Goal: Transaction & Acquisition: Subscribe to service/newsletter

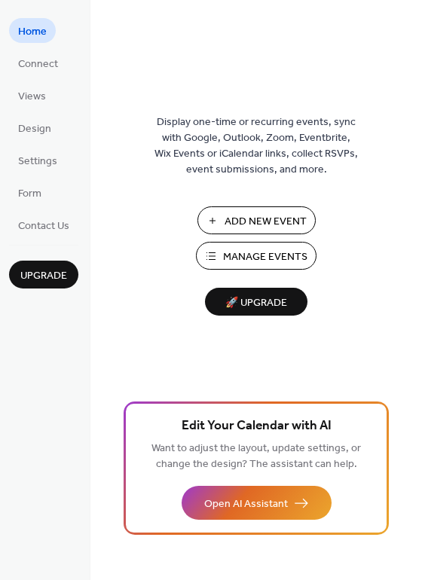
click at [234, 263] on span "Manage Events" at bounding box center [265, 257] width 84 height 16
click at [240, 252] on span "Manage Events" at bounding box center [265, 257] width 84 height 16
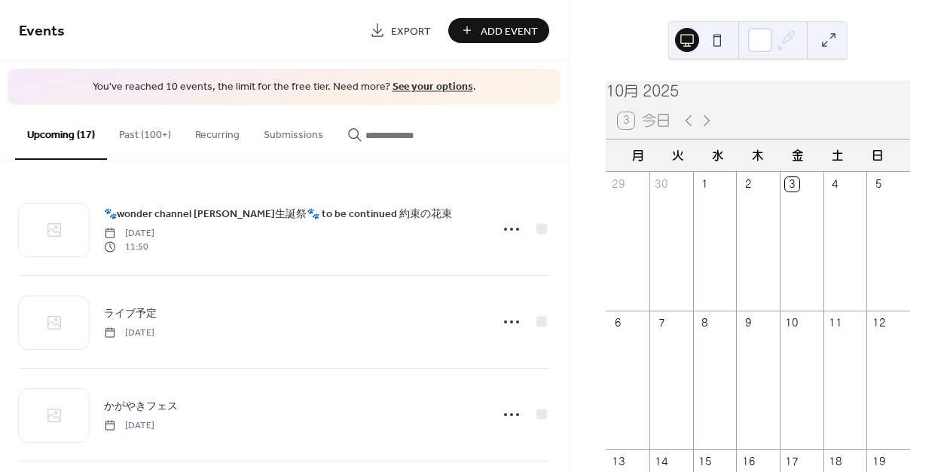
click at [425, 87] on link "See your options" at bounding box center [433, 87] width 81 height 20
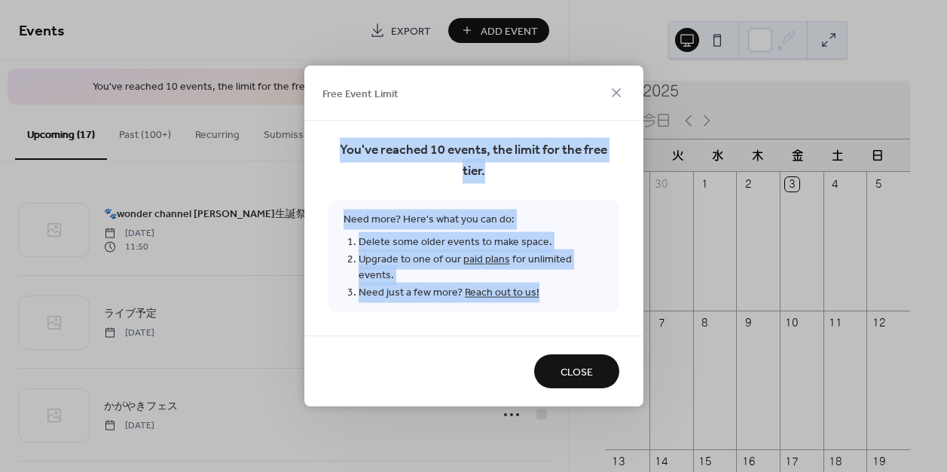
drag, startPoint x: 541, startPoint y: 287, endPoint x: 332, endPoint y: 142, distance: 254.0
click at [332, 142] on div "You've reached 10 events, the limit for the free tier. Need more? Here's what y…" at bounding box center [473, 228] width 339 height 215
copy div "You've reached 10 events, the limit for the free tier. Need more? Here's what y…"
click at [614, 97] on icon at bounding box center [616, 92] width 9 height 9
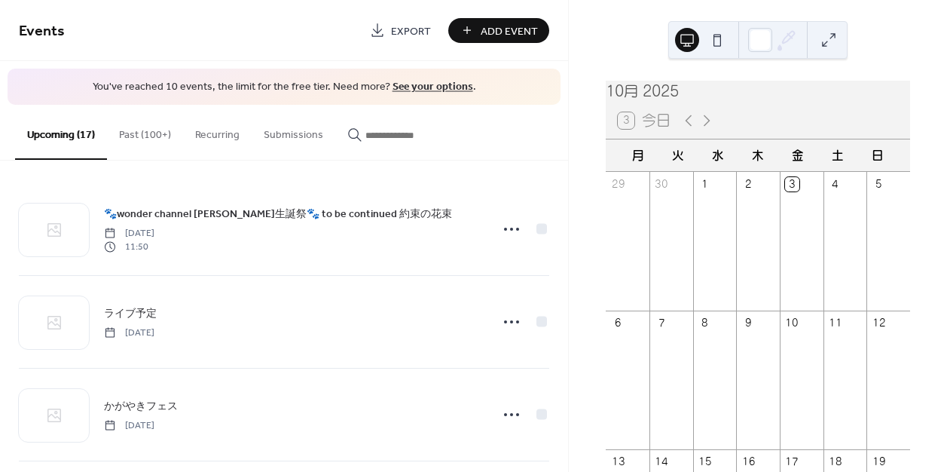
click at [437, 89] on link "See your options" at bounding box center [433, 87] width 81 height 20
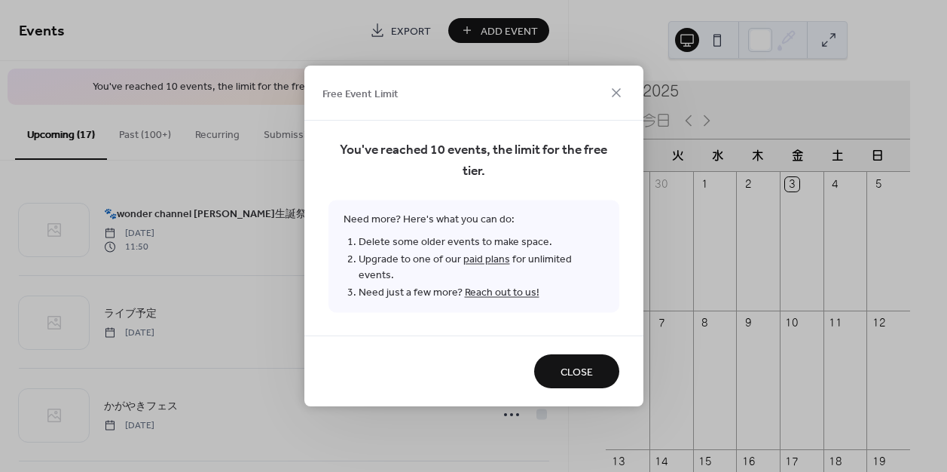
click at [491, 266] on link "paid plans" at bounding box center [486, 259] width 47 height 20
